Goal: Complete application form

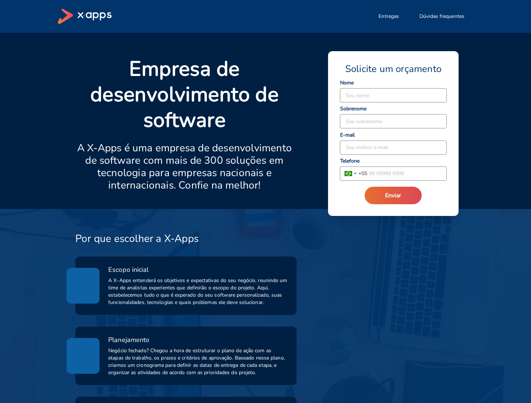
click at [400, 94] on input at bounding box center [393, 95] width 106 height 14
type input "Thiago"
type input "Ruivo"
type input "[EMAIL_ADDRESS][DOMAIN_NAME]"
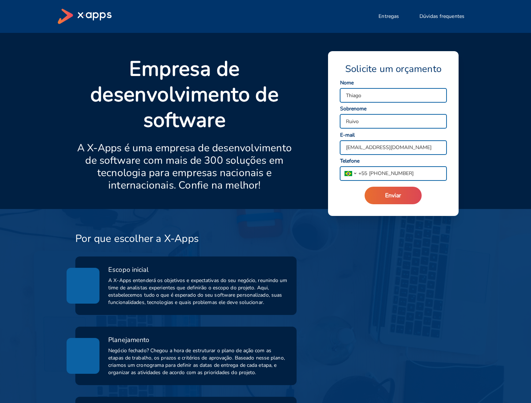
click at [384, 177] on input "[PHONE_NUMBER]" at bounding box center [406, 174] width 79 height 14
type input "[PHONE_NUMBER]"
click at [386, 196] on span "Enviar" at bounding box center [393, 196] width 16 height 8
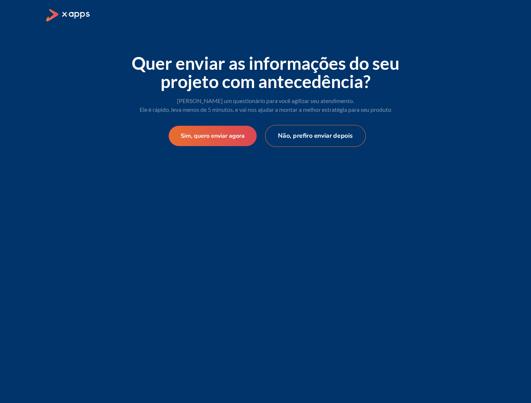
click at [305, 138] on button "Não, prefiro enviar depois" at bounding box center [315, 136] width 101 height 22
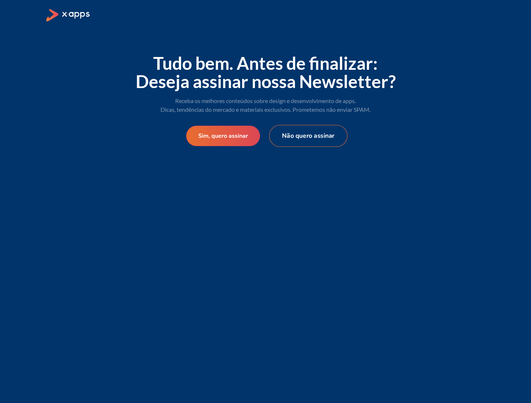
click at [281, 131] on button "Não quero assinar" at bounding box center [308, 136] width 78 height 22
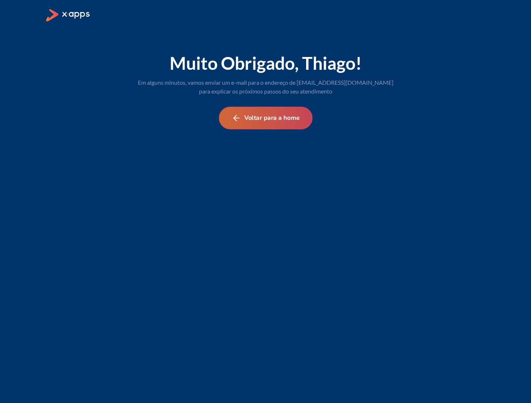
click at [256, 123] on button "Voltar para a home" at bounding box center [266, 118] width 94 height 23
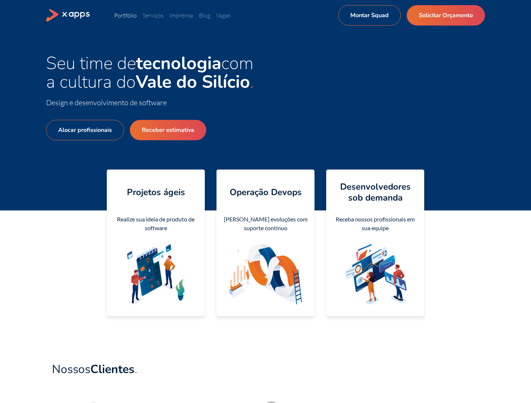
click at [132, 16] on link "Portfólio" at bounding box center [125, 15] width 23 height 7
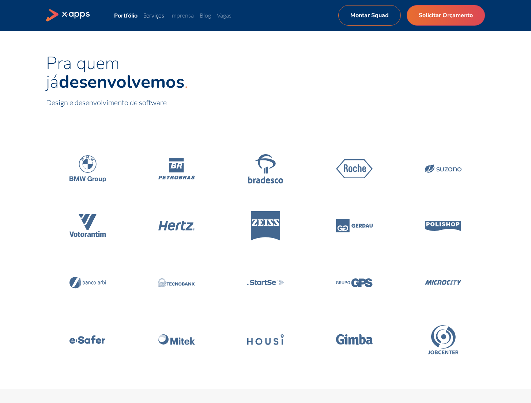
click at [163, 17] on link "Serviços" at bounding box center [153, 15] width 21 height 7
